Goal: Task Accomplishment & Management: Complete application form

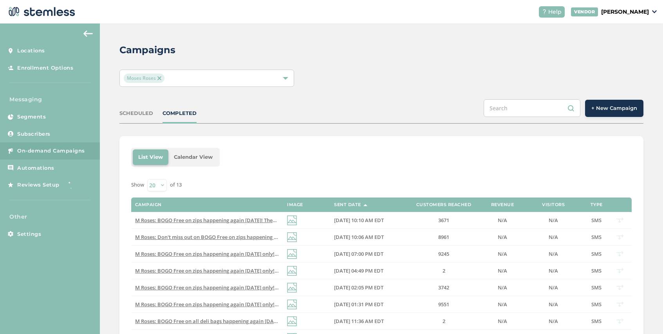
click at [49, 153] on span "On-demand Campaigns" at bounding box center [51, 151] width 68 height 8
click at [616, 107] on span "+ New Campaign" at bounding box center [614, 109] width 46 height 8
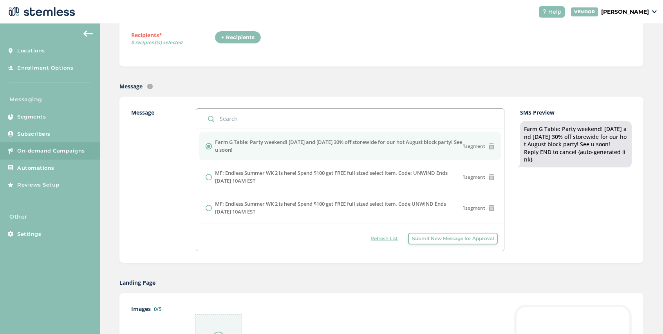
scroll to position [228, 0]
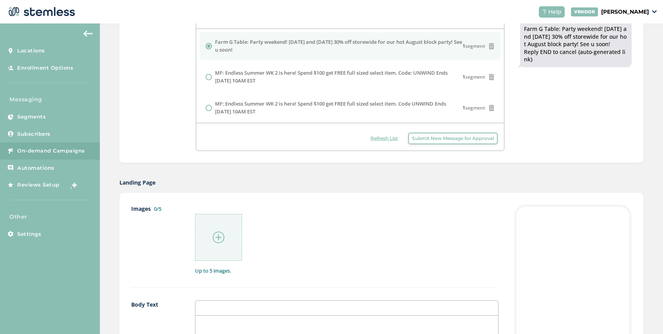
click at [458, 143] on button "Submit New Message for Approval" at bounding box center [453, 139] width 90 height 12
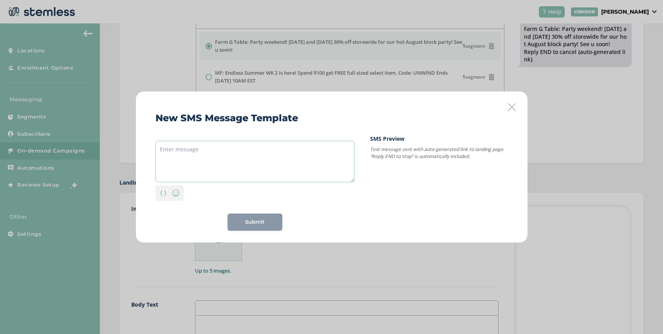
click at [210, 146] on textarea at bounding box center [254, 162] width 199 height 42
paste textarea "Spores is sending you an offer you can't refuse! Did we mention a FREE gift is …"
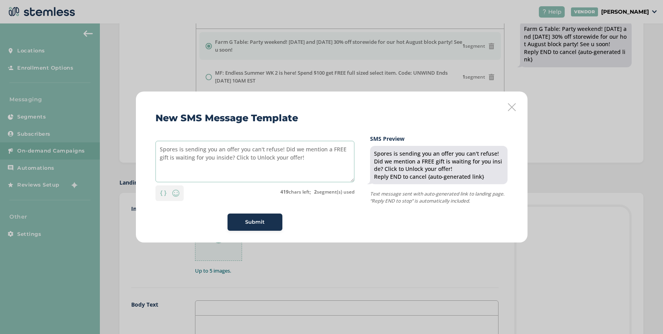
drag, startPoint x: 329, startPoint y: 150, endPoint x: 285, endPoint y: 150, distance: 44.6
click at [285, 150] on textarea "Spores is sending you an offer you can't refuse! Did we mention a FREE gift is …" at bounding box center [254, 162] width 199 height 42
click at [264, 161] on textarea "Spores is sending you an offer you can't refuse! A FREE gift is waiting for you…" at bounding box center [254, 162] width 199 height 42
type textarea "Spores is sending you an offer you can't refuse! A FREE gift is waiting for you…"
click at [260, 224] on span "Submit" at bounding box center [255, 222] width 20 height 8
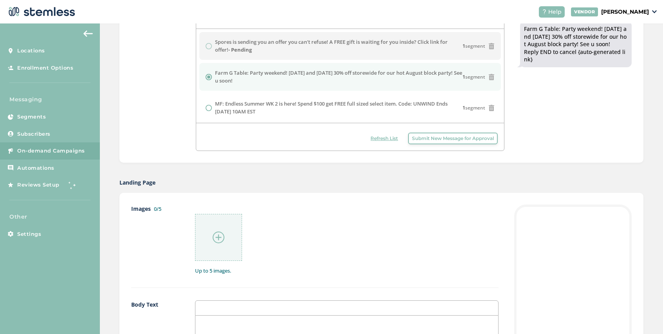
click at [383, 139] on span "Refresh List" at bounding box center [383, 138] width 27 height 7
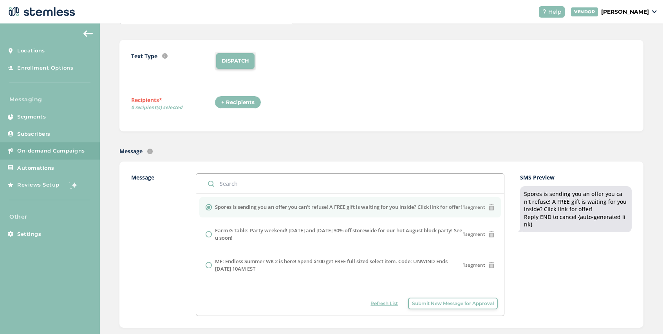
scroll to position [0, 0]
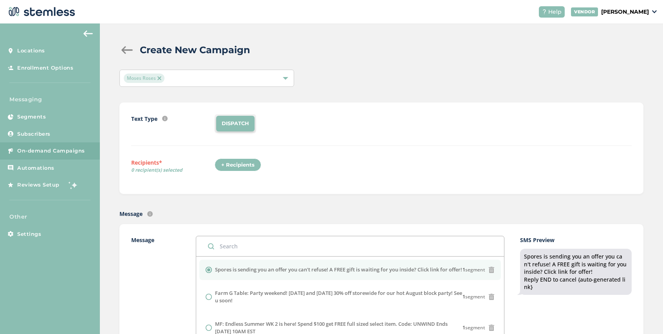
click at [159, 77] on img at bounding box center [159, 78] width 4 height 4
click at [159, 77] on span "Select Locations" at bounding box center [145, 77] width 42 height 7
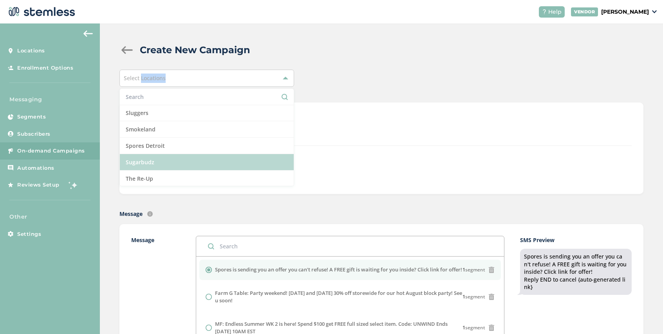
scroll to position [771, 0]
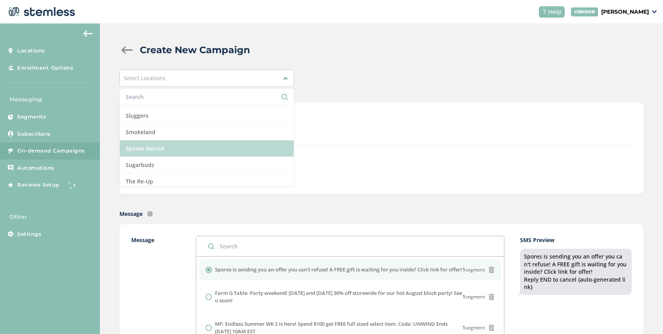
click at [168, 149] on li "Spores Detroit" at bounding box center [207, 149] width 174 height 16
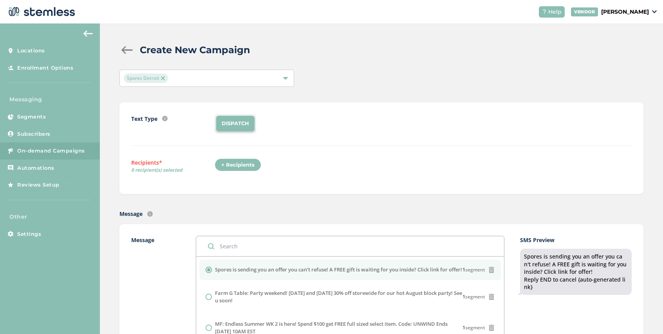
click at [237, 166] on div "+ Recipients" at bounding box center [238, 165] width 47 height 13
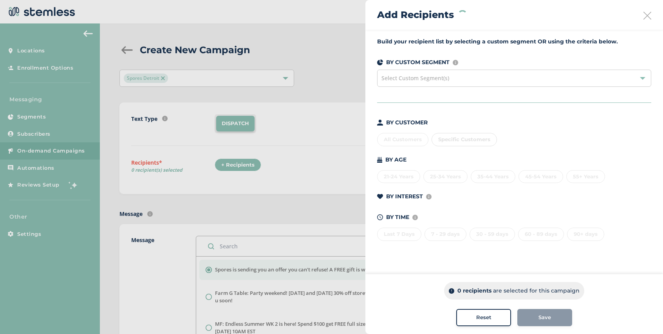
click at [437, 78] on span "Select Custom Segment(s)" at bounding box center [415, 77] width 68 height 7
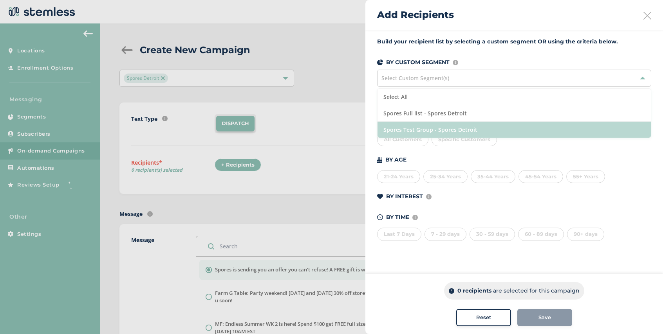
click at [469, 125] on li "Spores Test Group - Spores Detroit" at bounding box center [513, 130] width 273 height 16
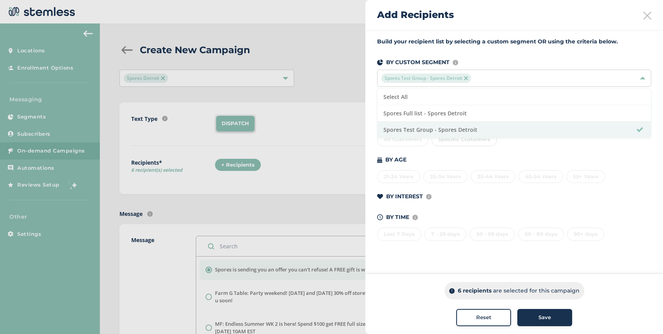
click at [554, 321] on div "Save" at bounding box center [544, 318] width 42 height 8
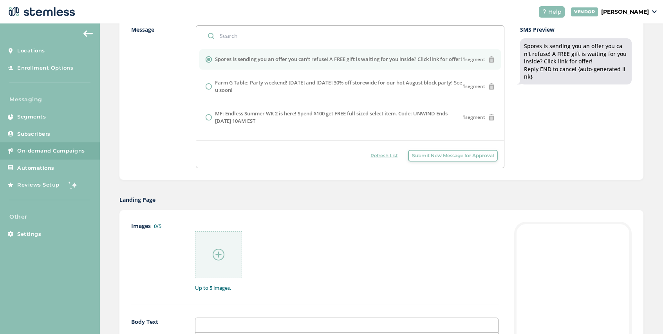
scroll to position [223, 0]
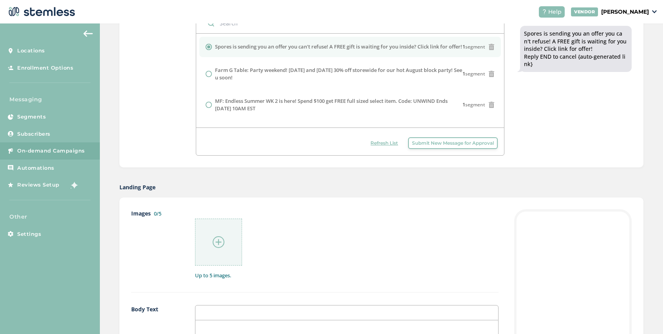
click at [219, 241] on img at bounding box center [219, 242] width 12 height 12
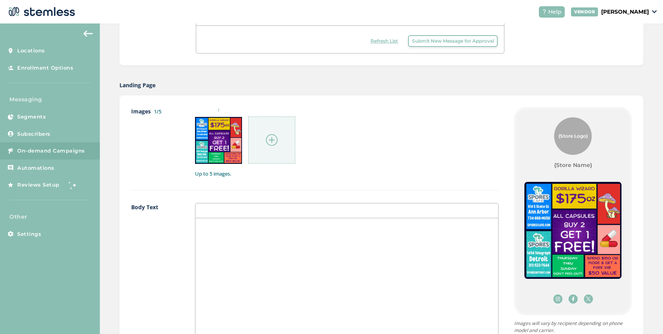
scroll to position [504, 0]
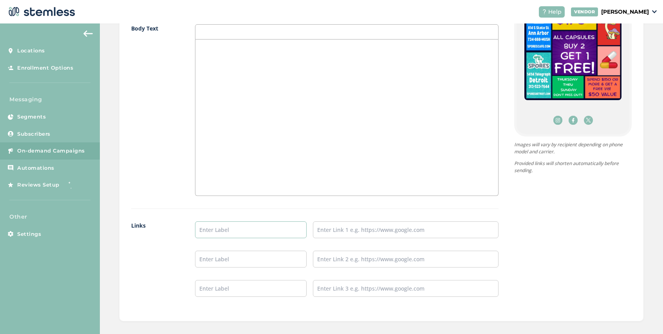
click at [226, 231] on input "text" at bounding box center [251, 230] width 112 height 17
type input "[PERSON_NAME][GEOGRAPHIC_DATA]"
click at [229, 264] on input "text" at bounding box center [251, 259] width 112 height 17
type input "Detroit Menu"
click at [243, 232] on input "[PERSON_NAME][GEOGRAPHIC_DATA]" at bounding box center [251, 230] width 112 height 17
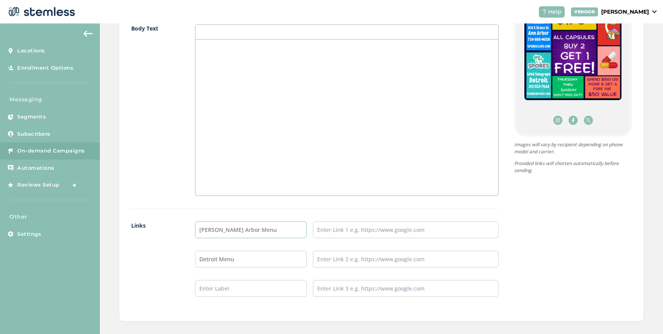
type input "[PERSON_NAME] Arbor Menu"
click at [352, 258] on input "text" at bounding box center [406, 259] width 186 height 17
paste input "[URL][DOMAIN_NAME]"
type input "[URL][DOMAIN_NAME]"
click at [343, 227] on input "text" at bounding box center [406, 230] width 186 height 17
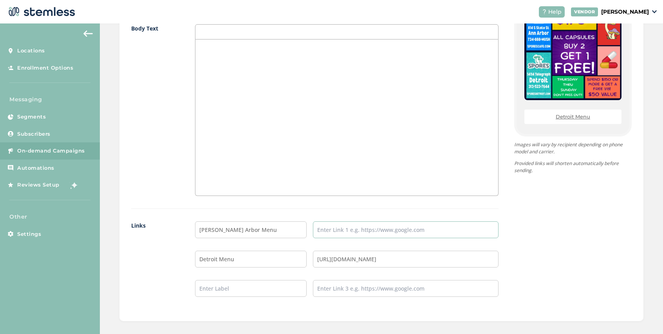
paste input "[URL][DOMAIN_NAME]"
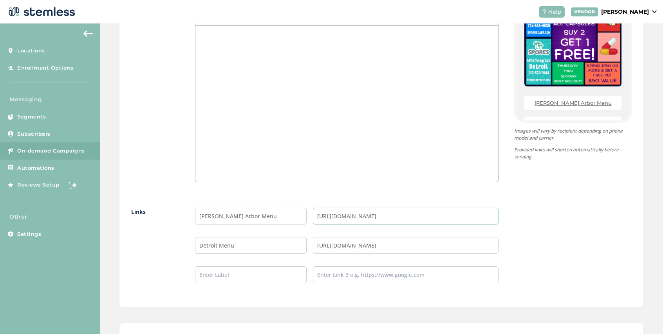
scroll to position [588, 0]
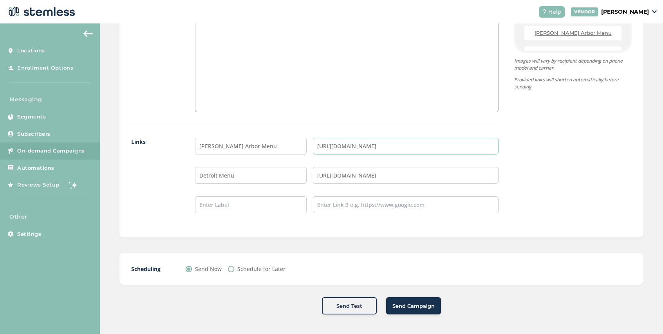
type input "[URL][DOMAIN_NAME]"
click at [406, 310] on button "Send Campaign" at bounding box center [413, 306] width 55 height 17
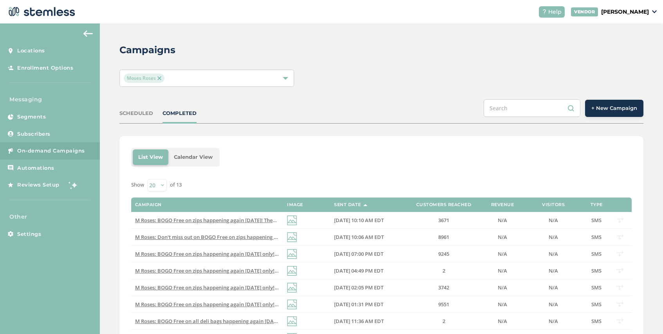
click at [161, 77] on img at bounding box center [159, 78] width 4 height 4
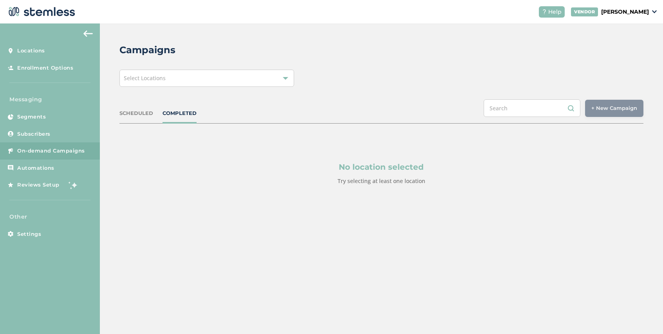
click at [194, 78] on div "Select Locations" at bounding box center [206, 78] width 175 height 17
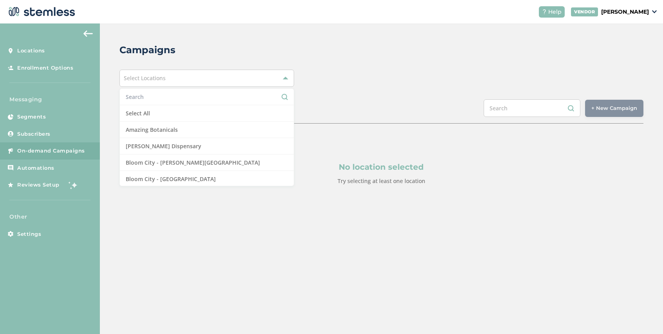
click at [167, 100] on input "text" at bounding box center [207, 97] width 162 height 8
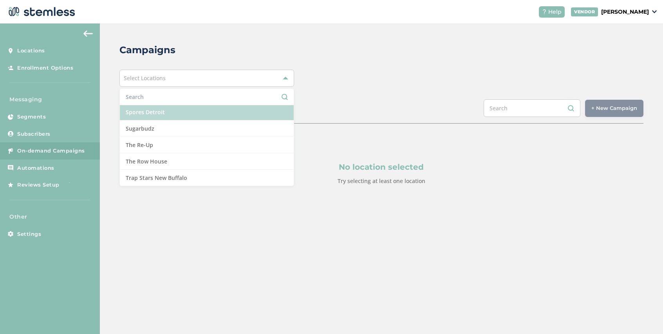
scroll to position [797, 0]
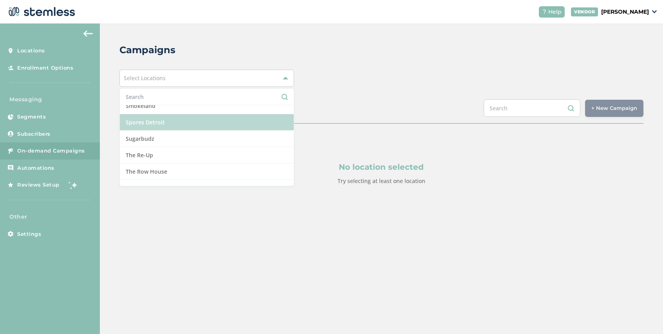
click at [168, 123] on li "Spores Detroit" at bounding box center [207, 122] width 174 height 16
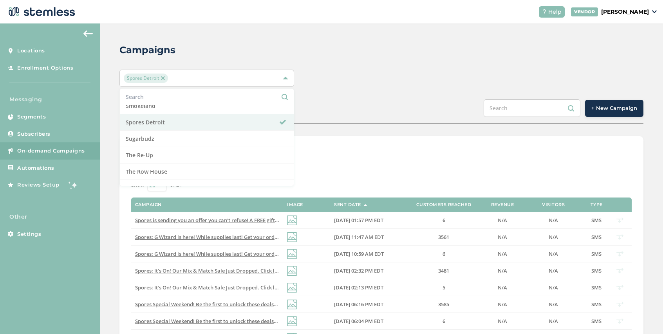
click at [612, 105] on span "+ New Campaign" at bounding box center [614, 109] width 46 height 8
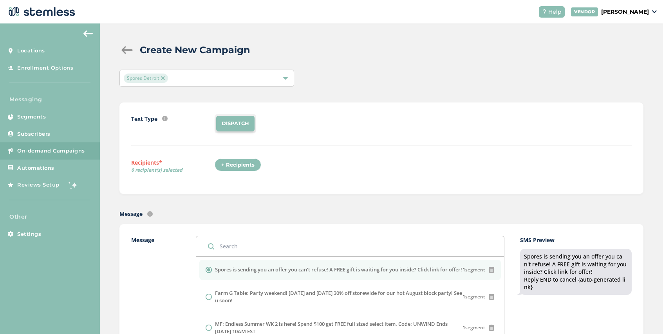
click at [237, 167] on div "+ Recipients" at bounding box center [238, 165] width 47 height 13
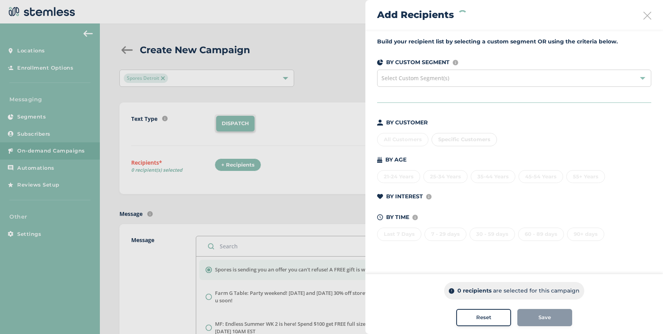
click at [451, 83] on div "Select Custom Segment(s)" at bounding box center [514, 78] width 274 height 17
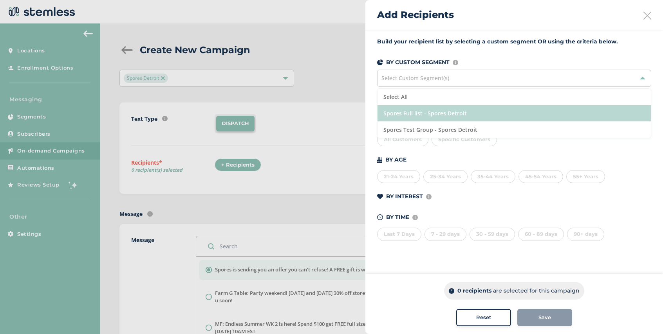
click at [439, 112] on li "Spores Full list - Spores Detroit" at bounding box center [513, 113] width 273 height 16
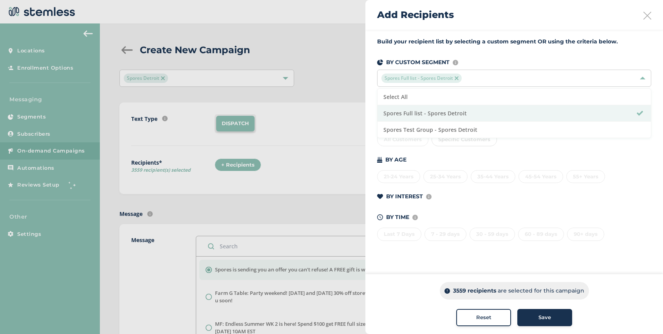
click at [647, 13] on icon at bounding box center [647, 16] width 8 height 8
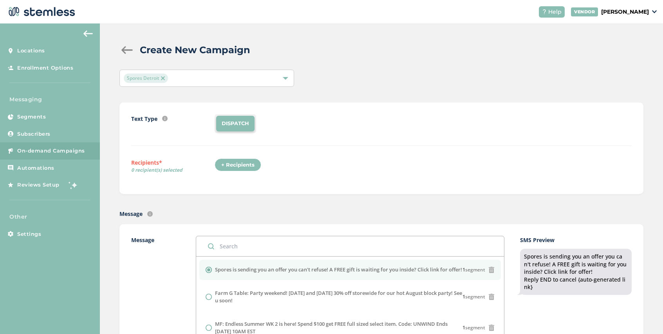
click at [249, 168] on div "+ Recipients" at bounding box center [238, 165] width 47 height 13
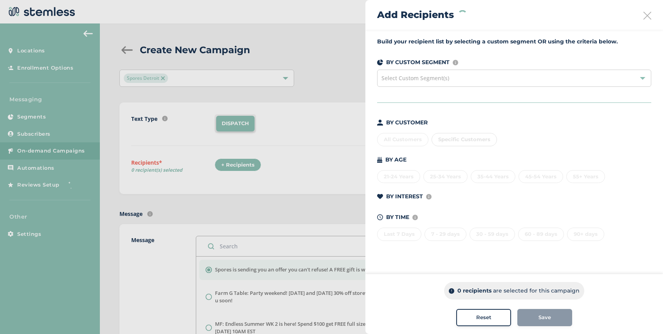
click at [447, 72] on div "Select Custom Segment(s)" at bounding box center [514, 78] width 274 height 17
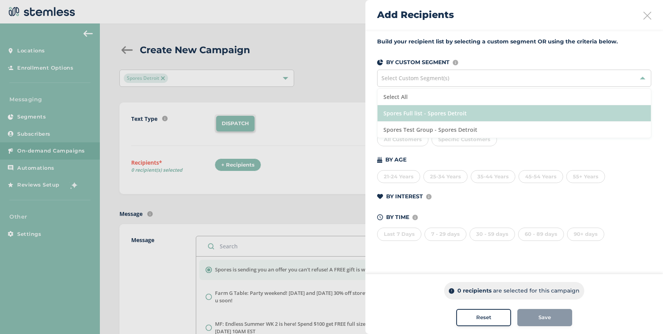
click at [448, 114] on li "Spores Full list - Spores Detroit" at bounding box center [513, 113] width 273 height 16
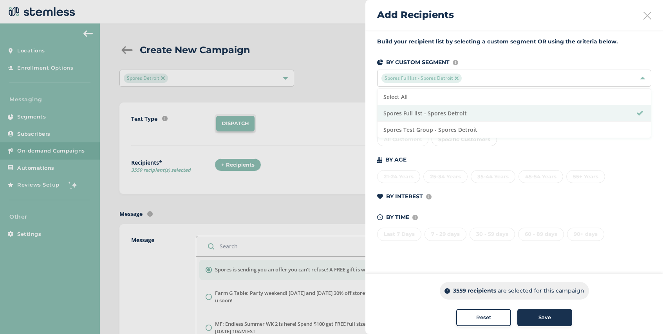
click at [548, 317] on span "Save" at bounding box center [544, 318] width 13 height 8
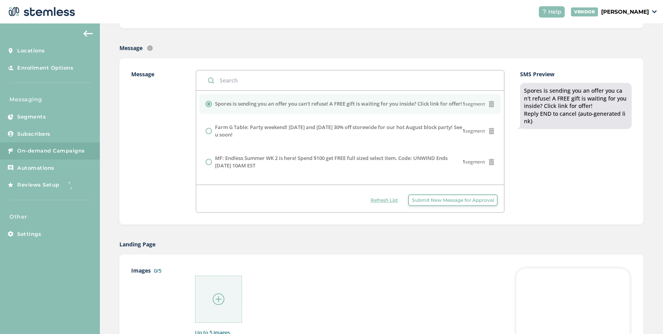
scroll to position [322, 0]
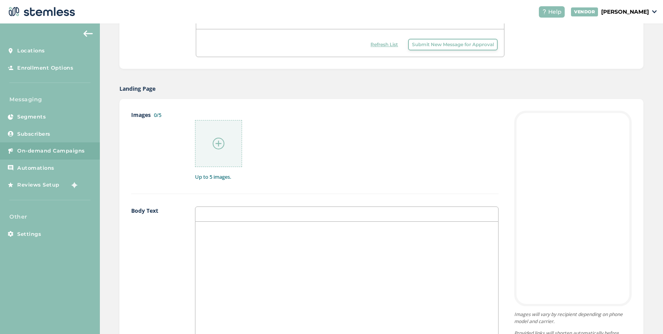
click at [220, 142] on img at bounding box center [219, 144] width 12 height 12
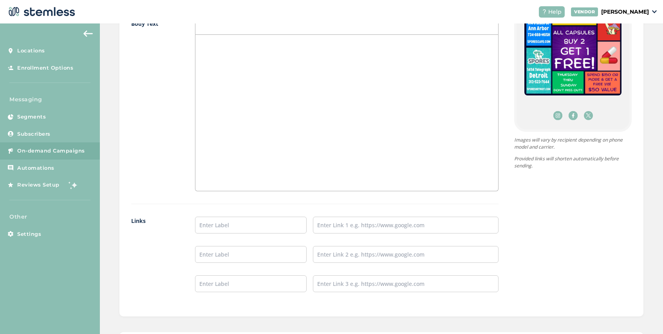
scroll to position [588, 0]
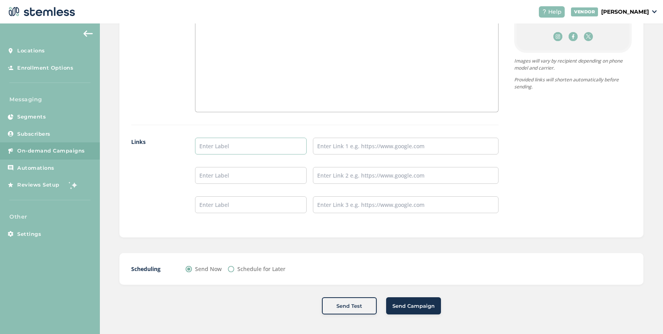
click at [226, 149] on input "text" at bounding box center [251, 146] width 112 height 17
type input "[PERSON_NAME] Arbor Menu"
click at [330, 148] on input "text" at bounding box center [406, 146] width 186 height 17
type input "[URL][DOMAIN_NAME]"
click at [251, 174] on input "text" at bounding box center [251, 175] width 112 height 17
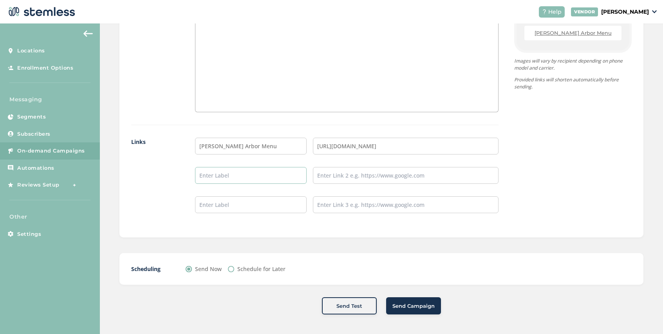
type input "Detroit Menu"
click at [360, 177] on input "text" at bounding box center [406, 175] width 186 height 17
type input "[URL][DOMAIN_NAME]"
click at [409, 307] on span "Send Campaign" at bounding box center [413, 307] width 42 height 8
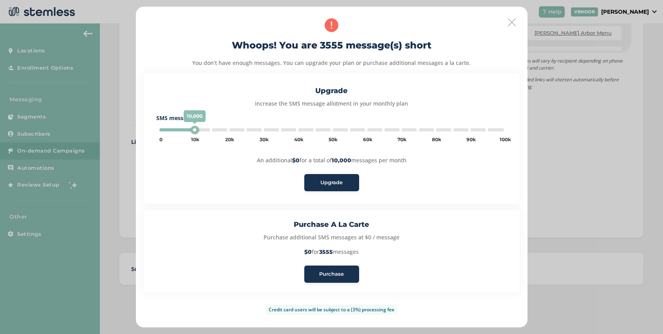
type input "5000"
click at [330, 274] on span "Purchase" at bounding box center [331, 275] width 25 height 8
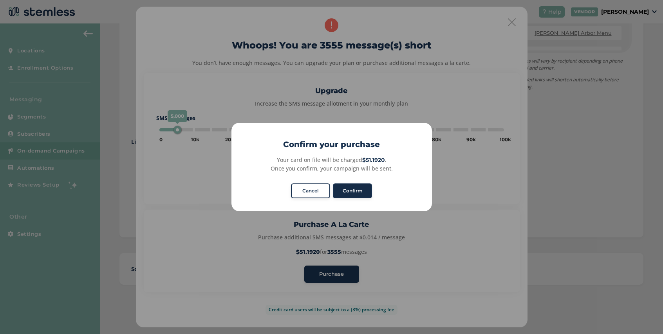
click at [347, 192] on button "Confirm" at bounding box center [352, 191] width 39 height 15
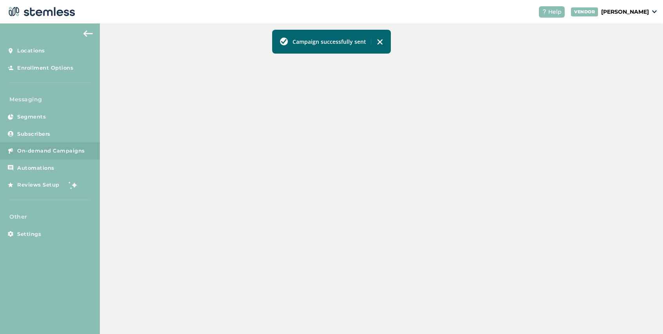
scroll to position [269, 0]
